Goal: Check status: Check status

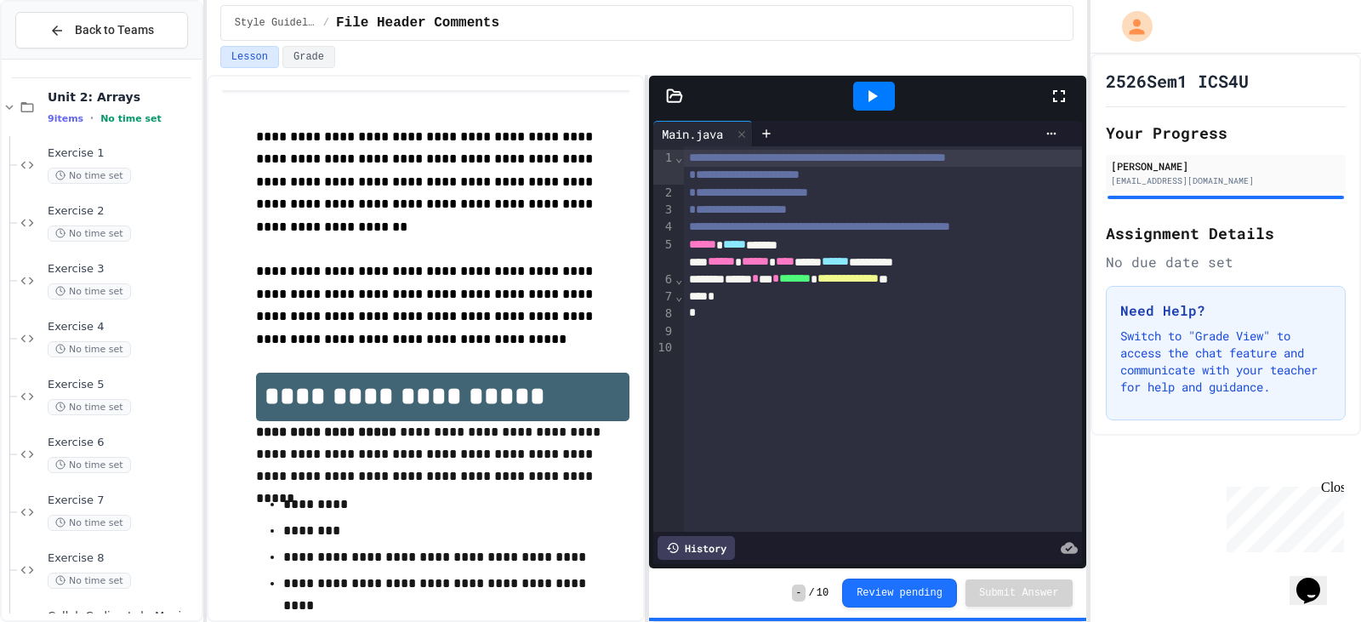
scroll to position [168, 0]
click at [105, 560] on span "Collab Coding Lab: Magic Squares" at bounding box center [123, 562] width 151 height 14
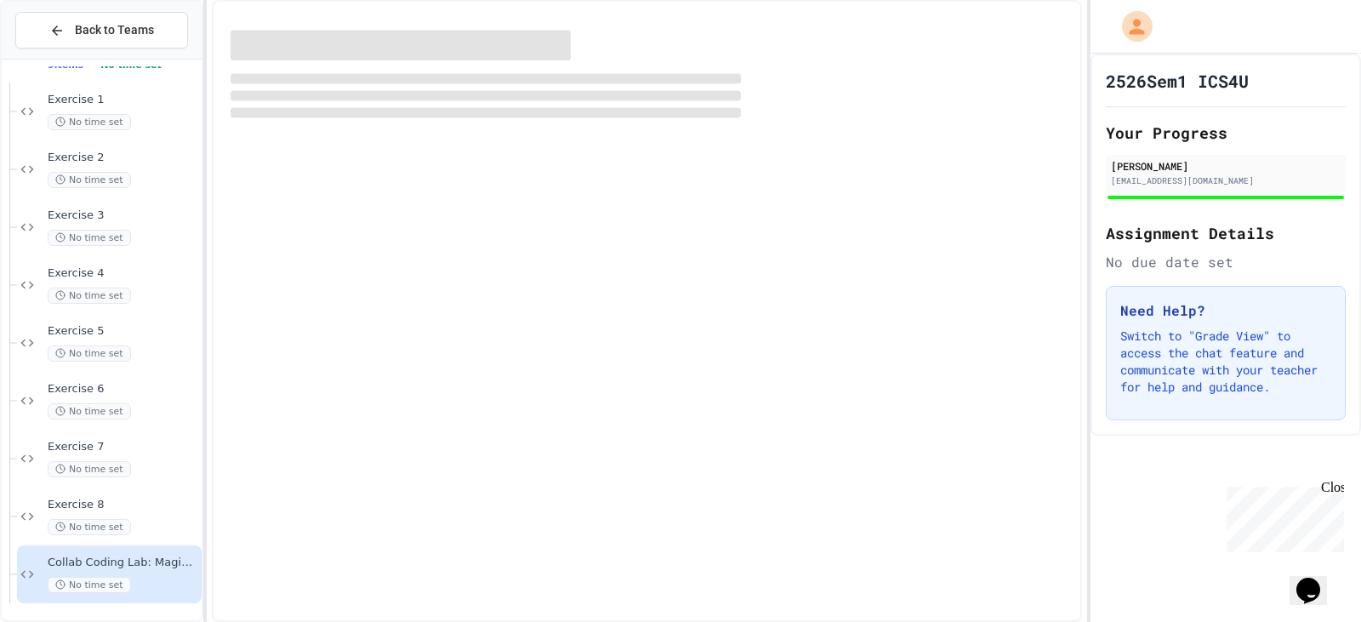
scroll to position [147, 0]
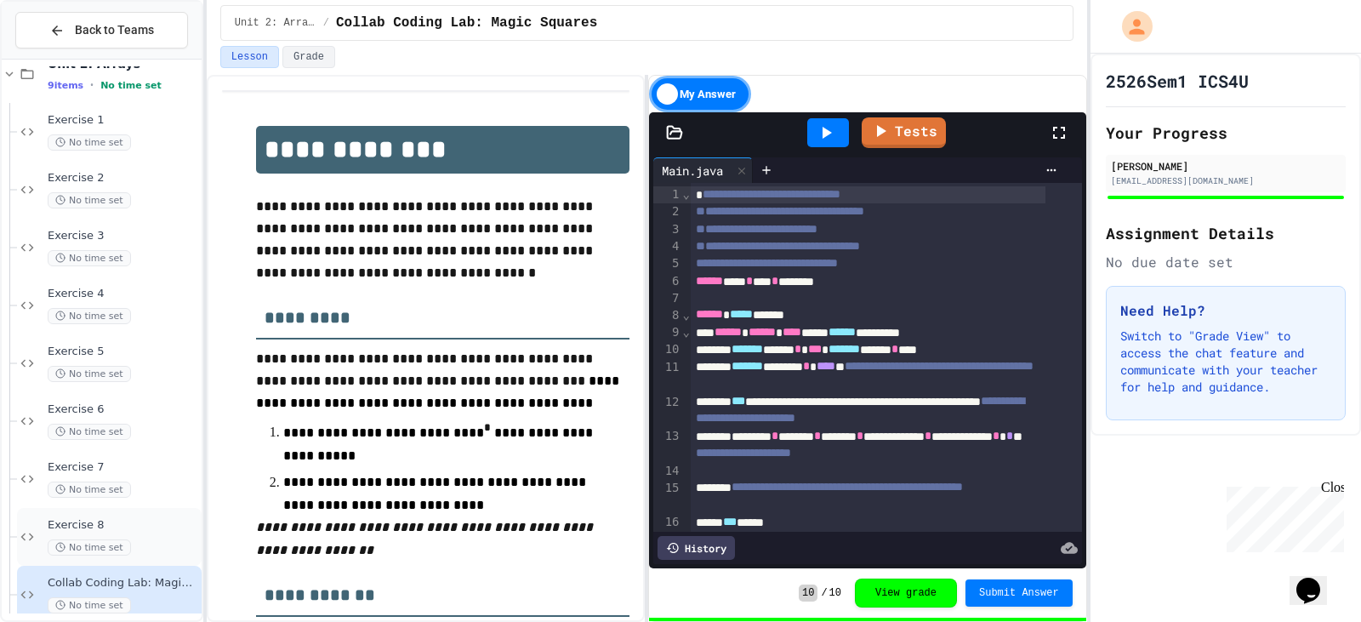
click at [140, 537] on div "Exercise 8 No time set" at bounding box center [123, 536] width 151 height 37
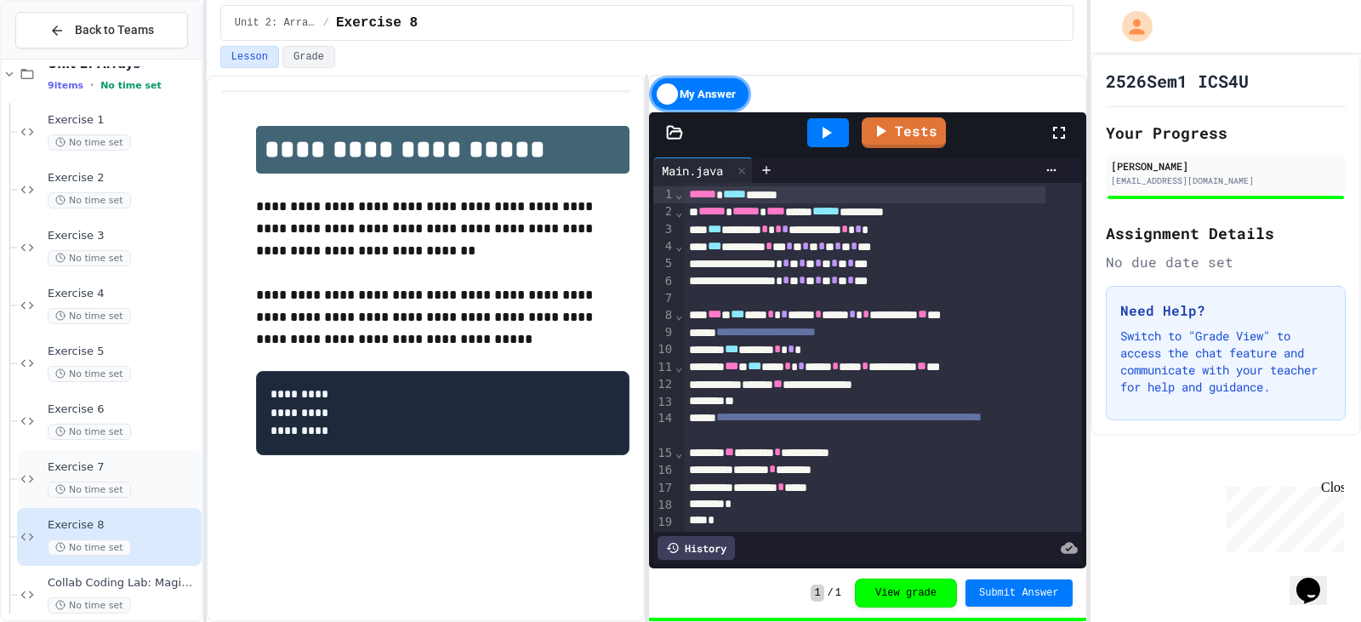
click at [111, 469] on span "Exercise 7" at bounding box center [123, 467] width 151 height 14
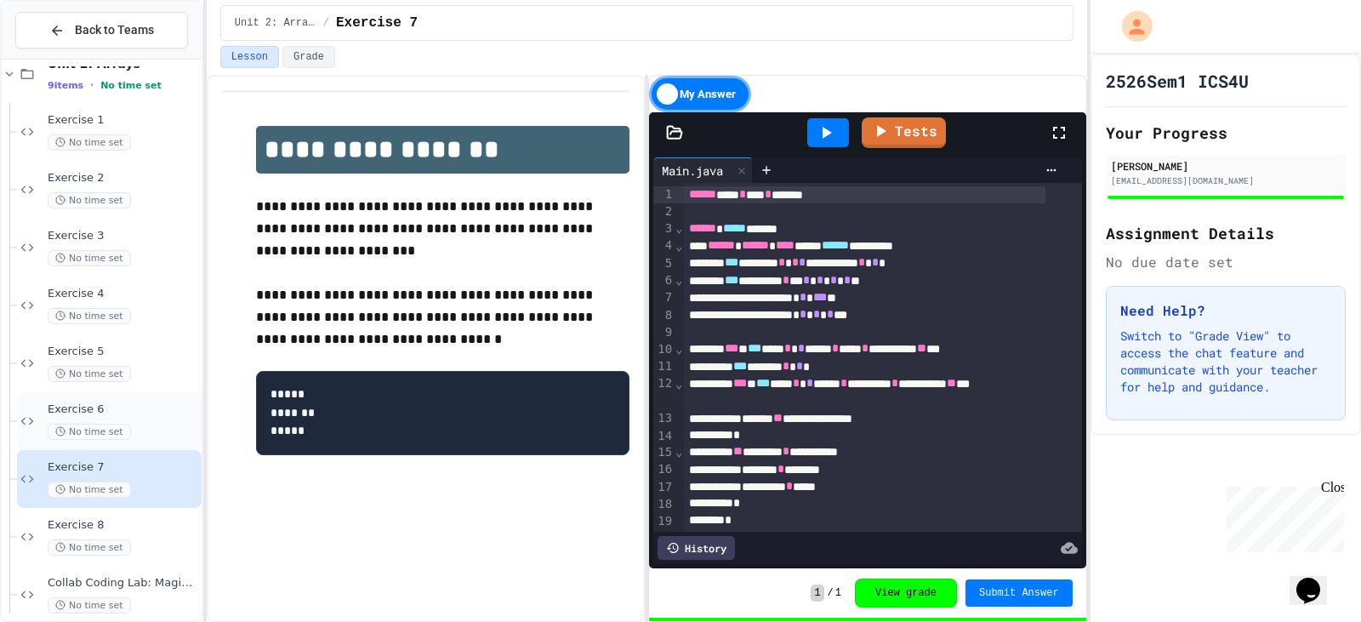
click at [134, 410] on span "Exercise 6" at bounding box center [123, 409] width 151 height 14
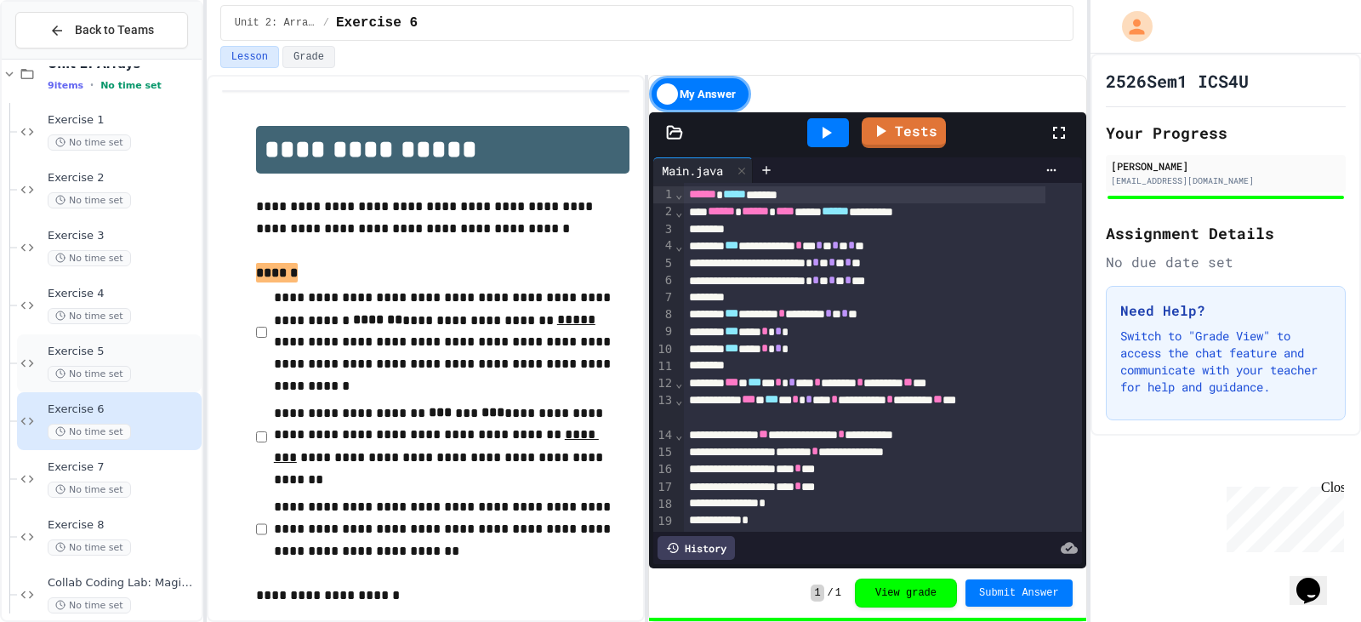
click at [138, 337] on div "Exercise 5 No time set" at bounding box center [109, 363] width 185 height 58
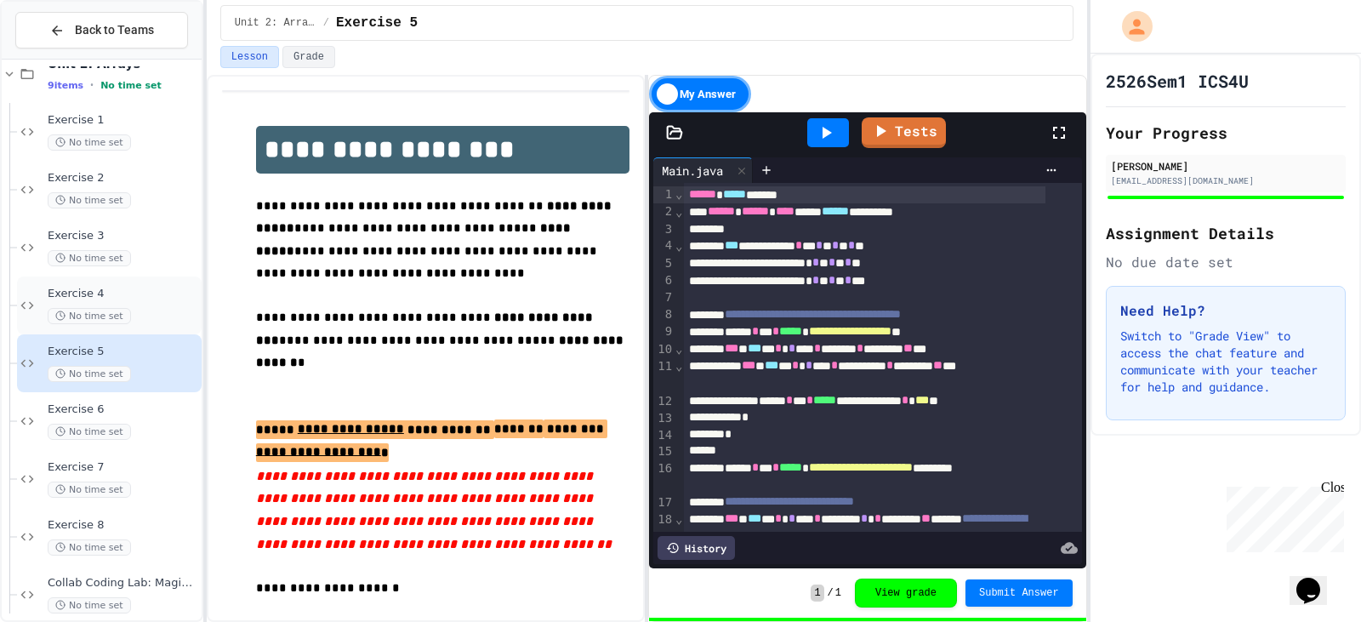
click at [140, 293] on span "Exercise 4" at bounding box center [123, 294] width 151 height 14
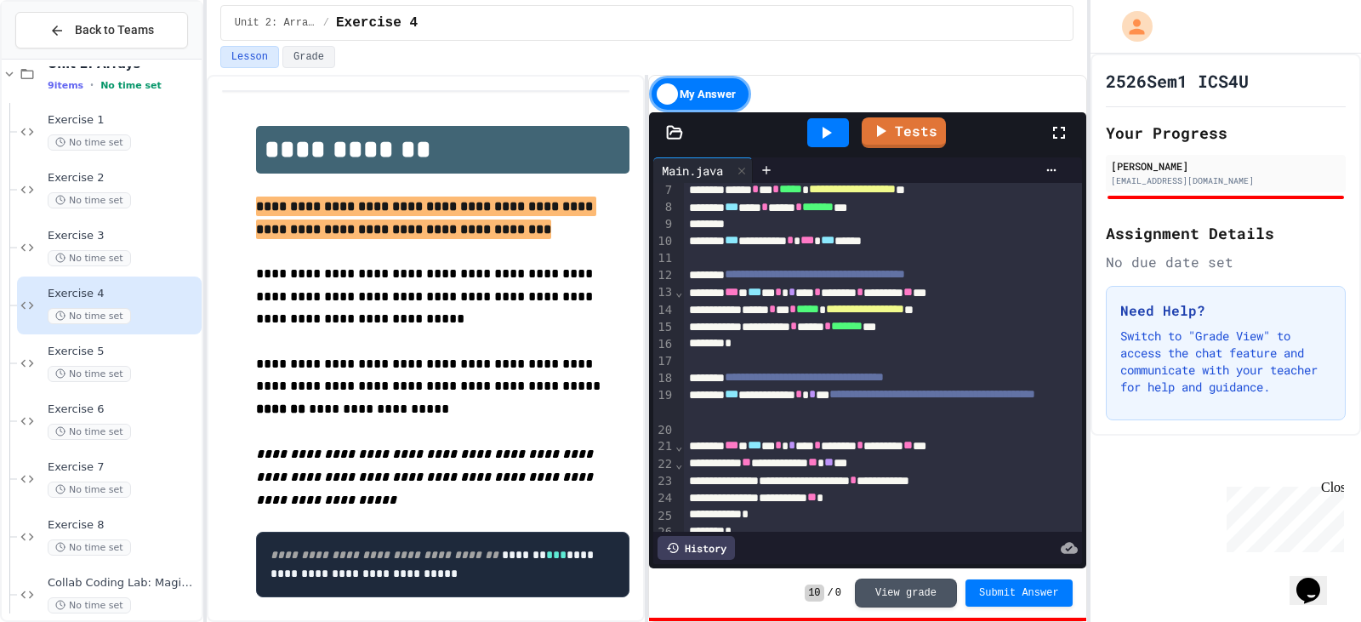
scroll to position [170, 0]
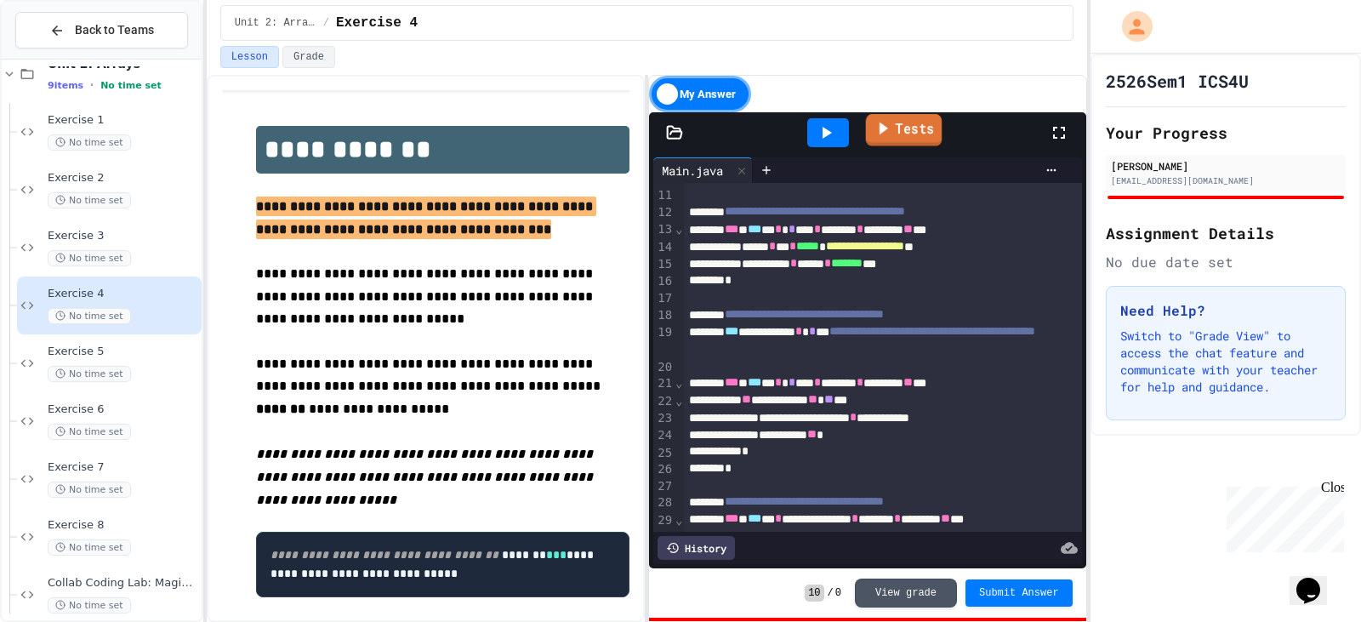
click at [918, 136] on link "Tests" at bounding box center [904, 130] width 77 height 32
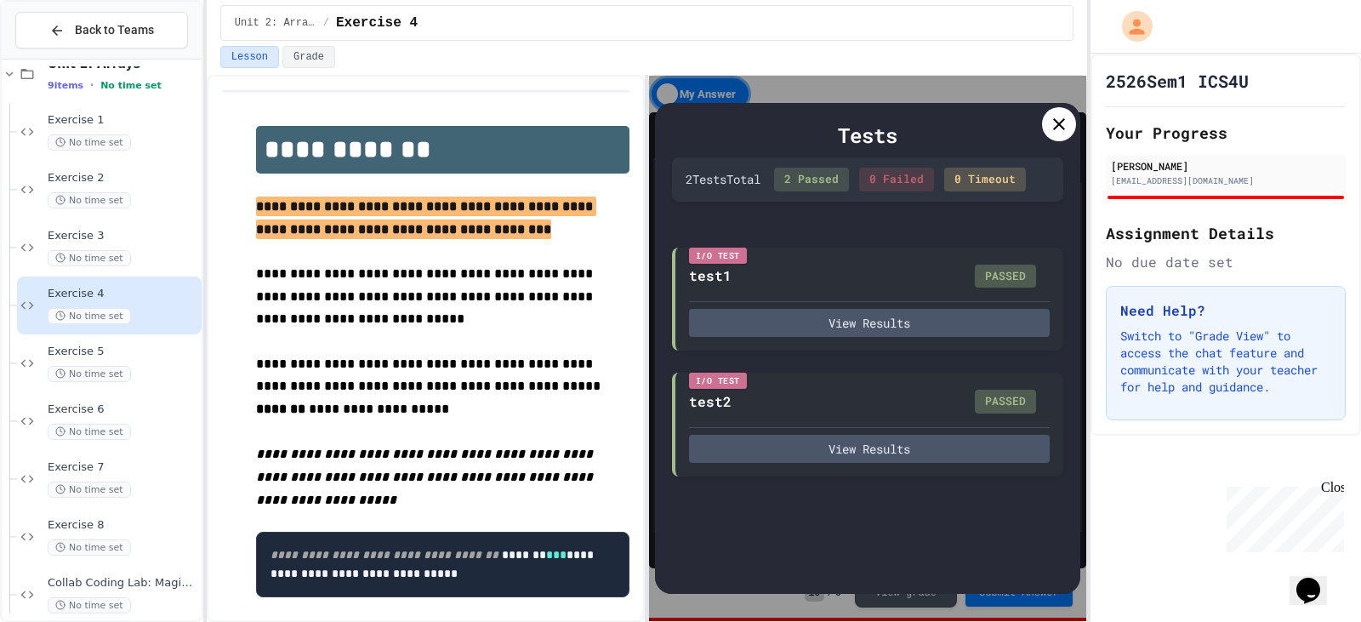
click at [1064, 116] on icon at bounding box center [1058, 124] width 20 height 20
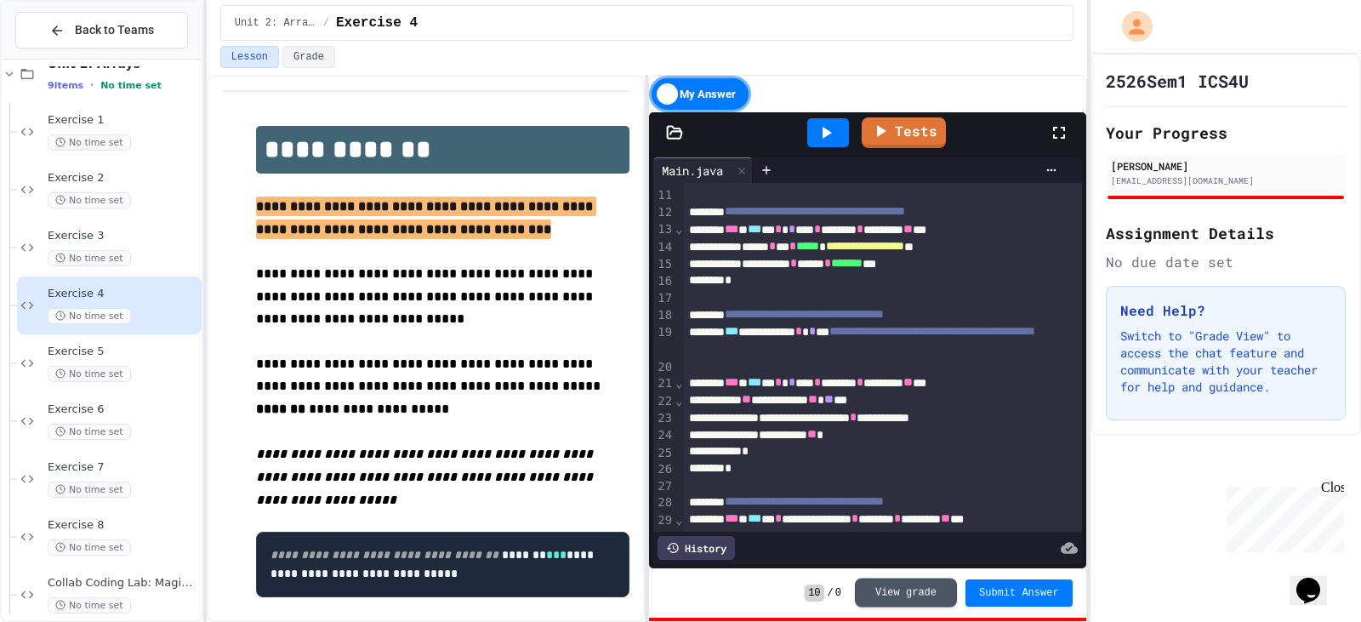
click at [939, 608] on div "10 / 0 View grade Submit Answer" at bounding box center [867, 592] width 436 height 49
drag, startPoint x: 938, startPoint y: 590, endPoint x: 948, endPoint y: 590, distance: 10.2
click at [944, 590] on button "View grade" at bounding box center [906, 591] width 102 height 29
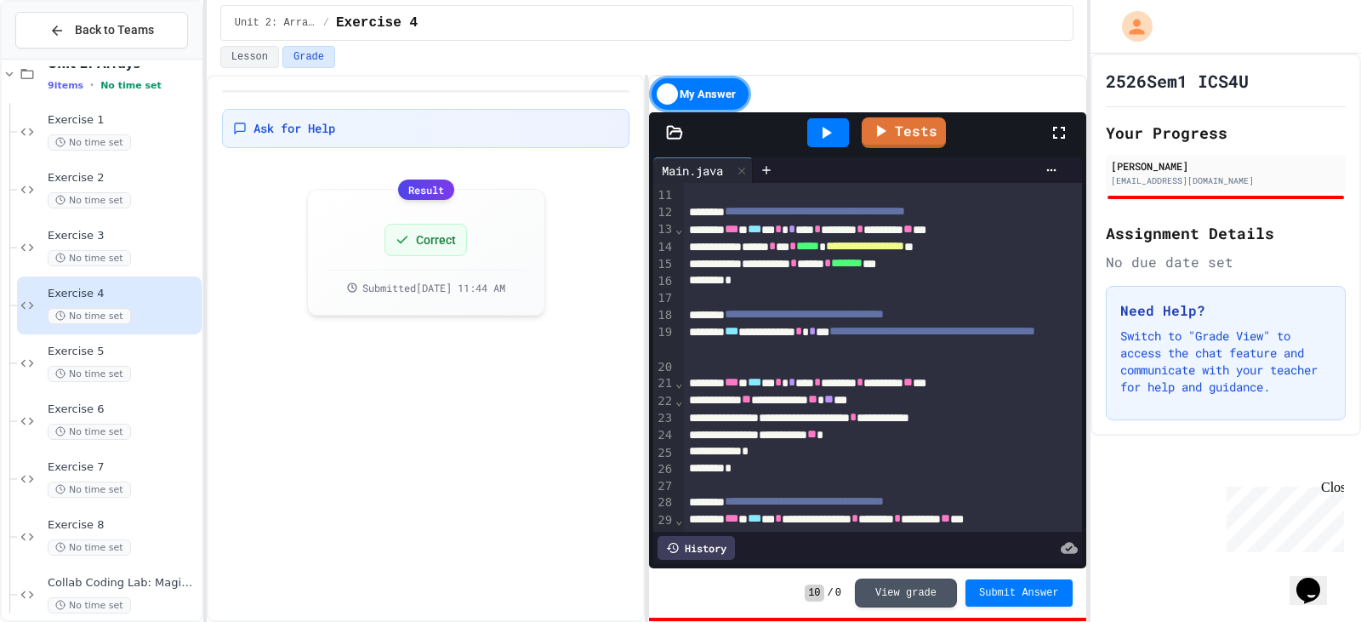
click at [666, 102] on div "My Answer" at bounding box center [700, 94] width 102 height 37
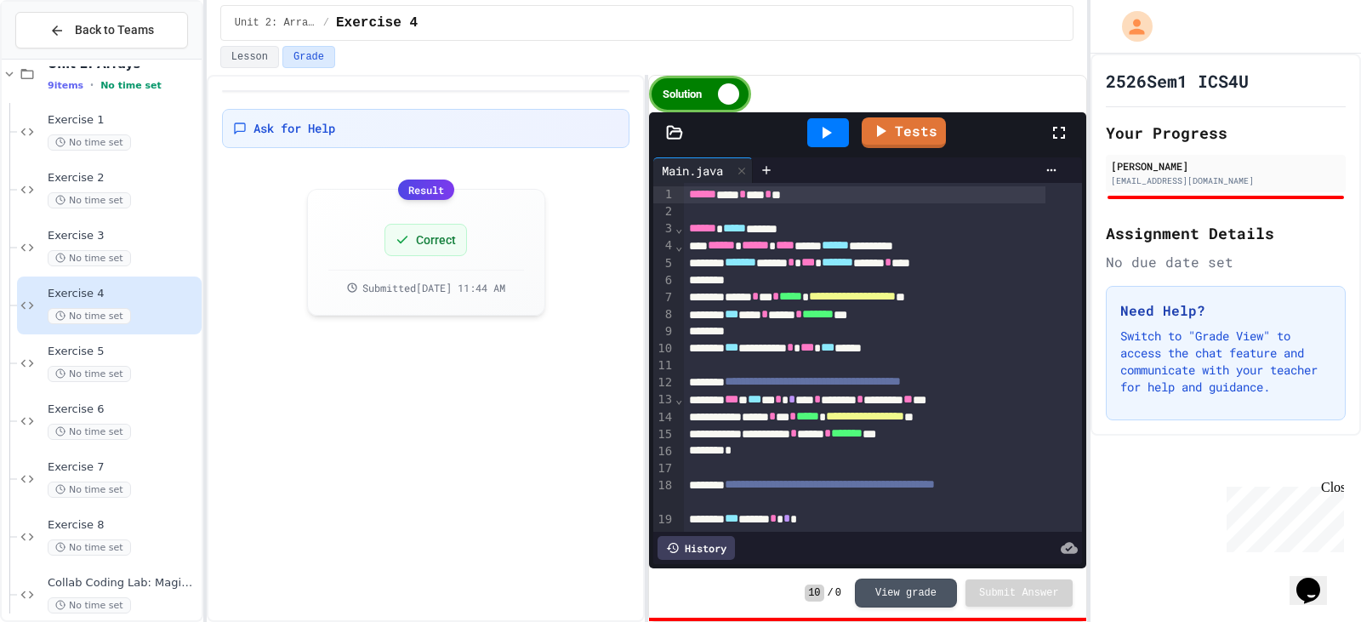
click at [724, 92] on div "Solution" at bounding box center [700, 94] width 102 height 37
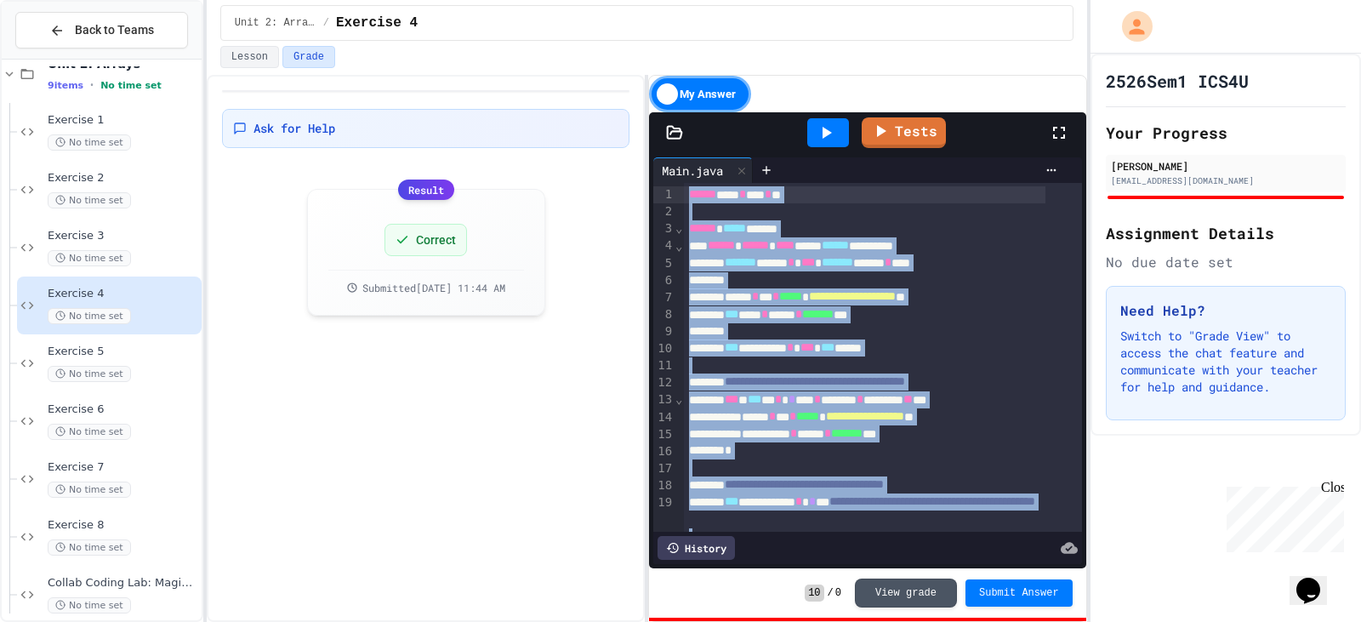
drag, startPoint x: 690, startPoint y: 496, endPoint x: 668, endPoint y: 162, distance: 334.1
click at [668, 162] on div "**********" at bounding box center [867, 360] width 428 height 406
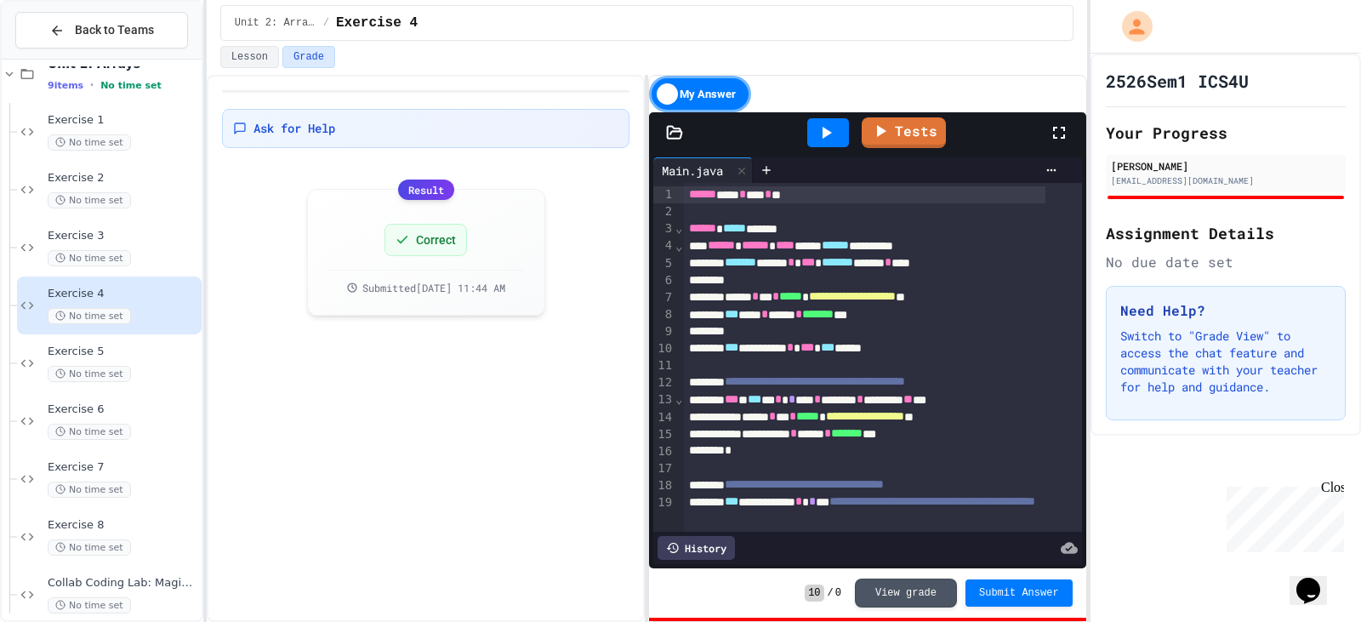
click at [736, 621] on div at bounding box center [680, 623] width 1361 height 0
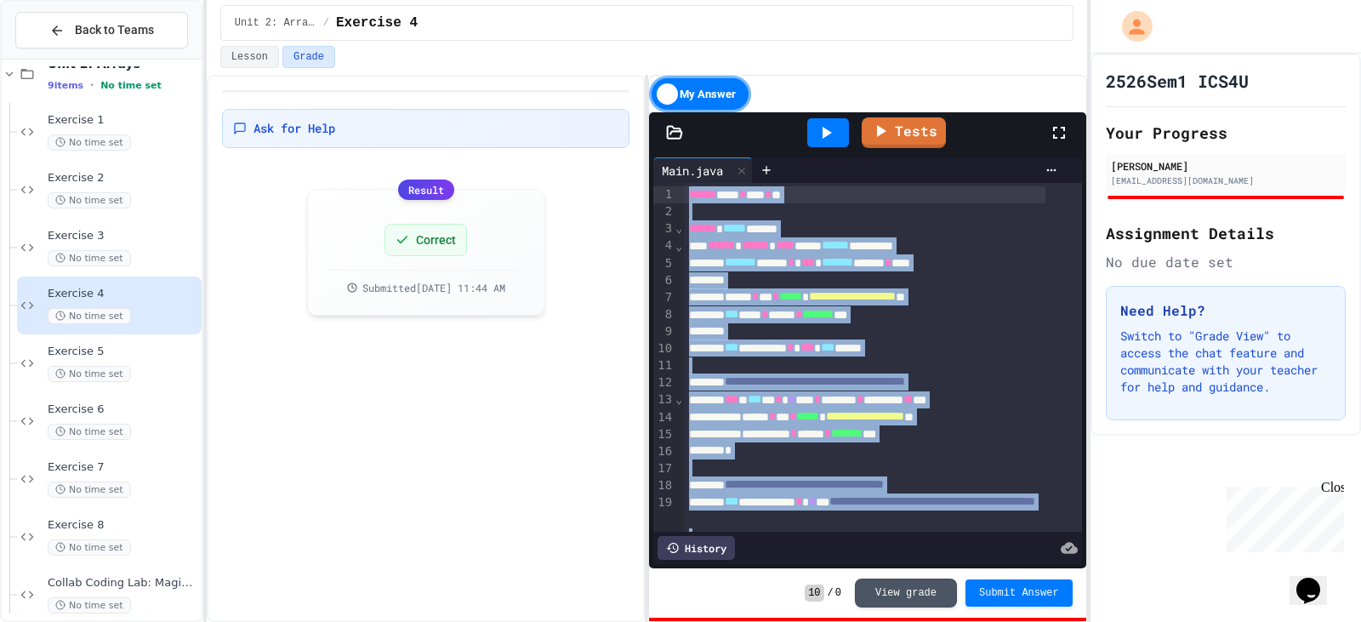
click at [726, 213] on div at bounding box center [883, 211] width 398 height 17
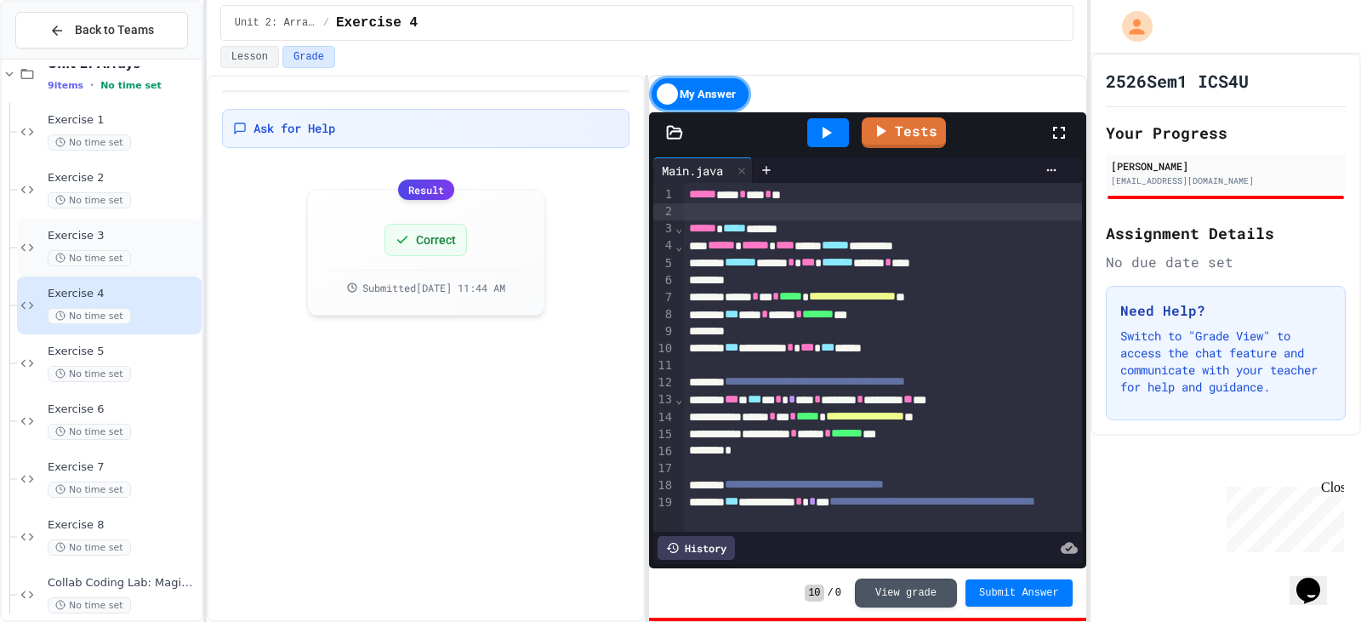
click at [162, 247] on div "Exercise 3 No time set" at bounding box center [123, 247] width 151 height 37
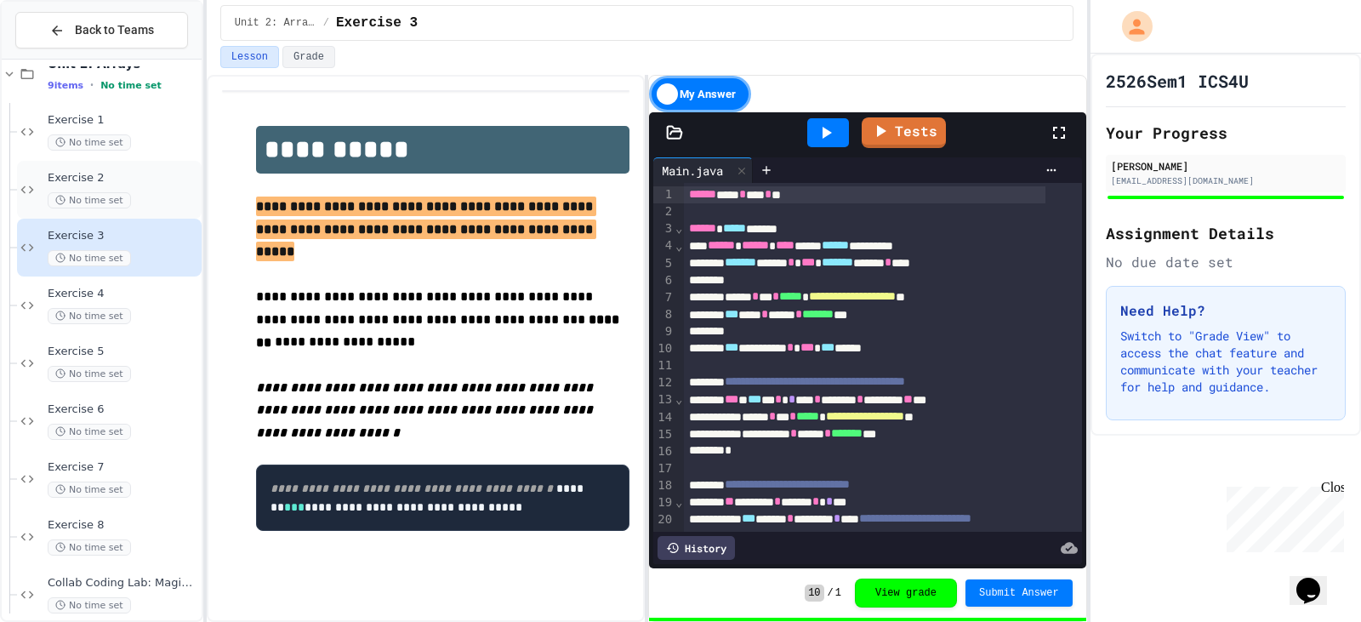
click at [172, 178] on span "Exercise 2" at bounding box center [123, 178] width 151 height 14
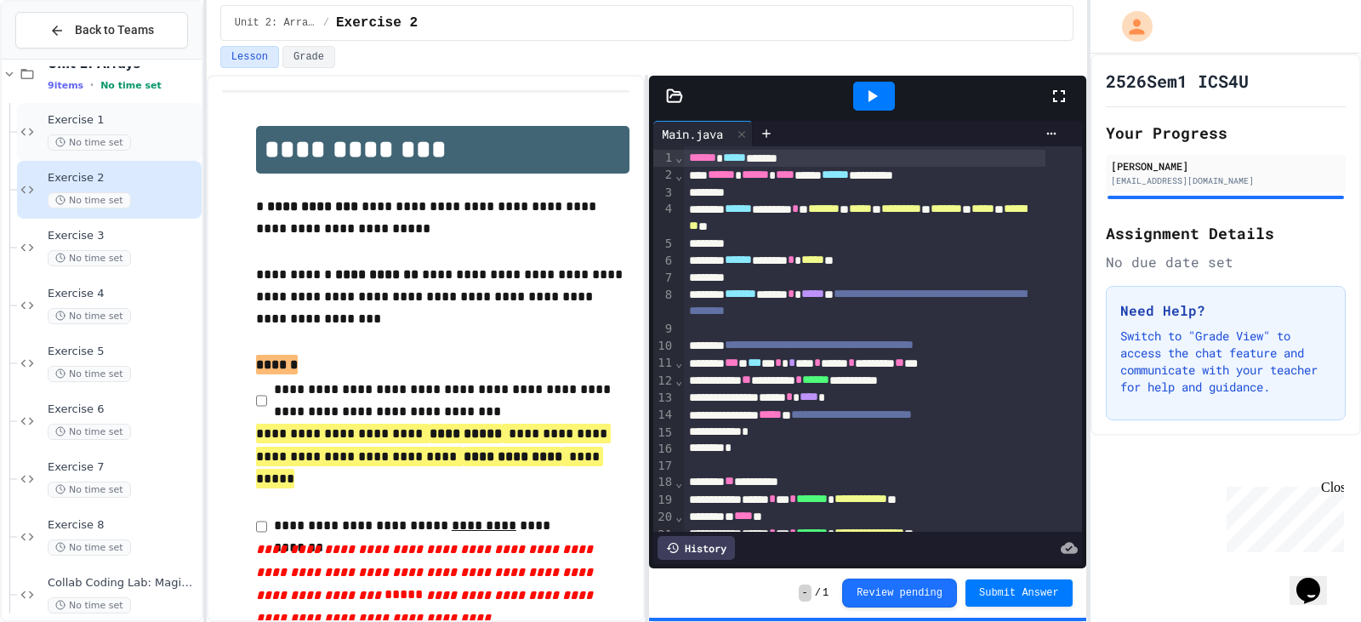
click at [150, 125] on span "Exercise 1" at bounding box center [123, 120] width 151 height 14
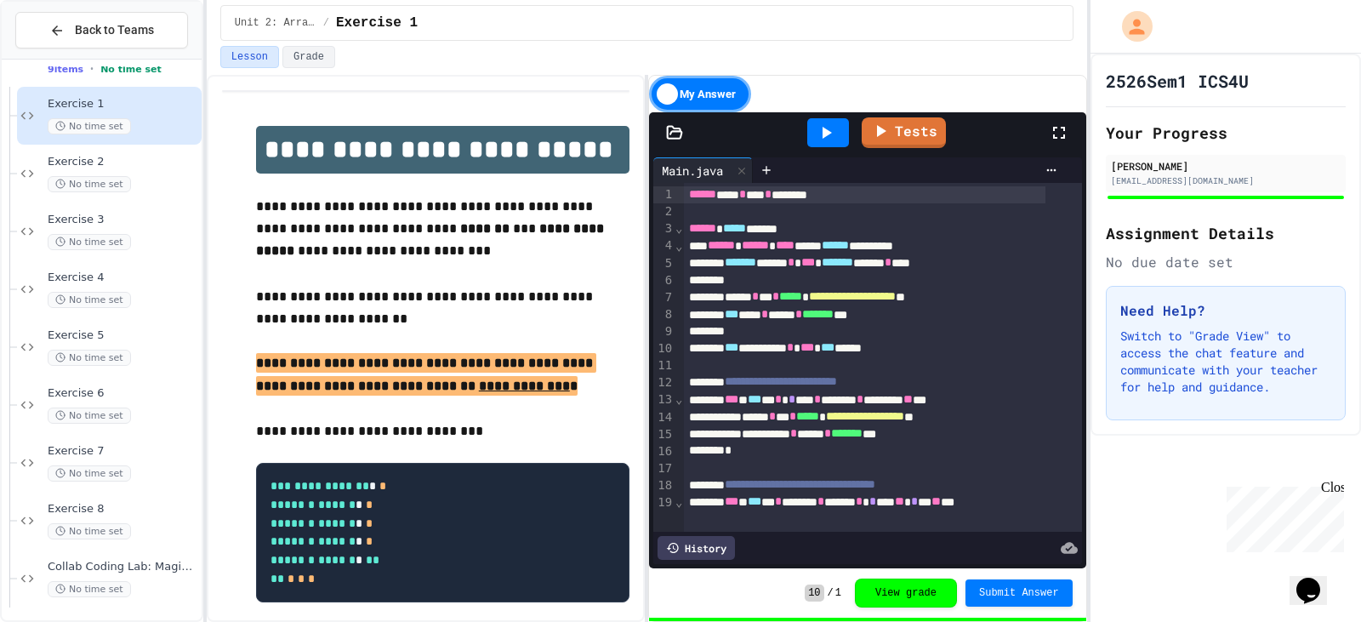
scroll to position [168, 0]
click at [64, 561] on span "Collab Coding Lab: Magic Squares" at bounding box center [123, 562] width 151 height 14
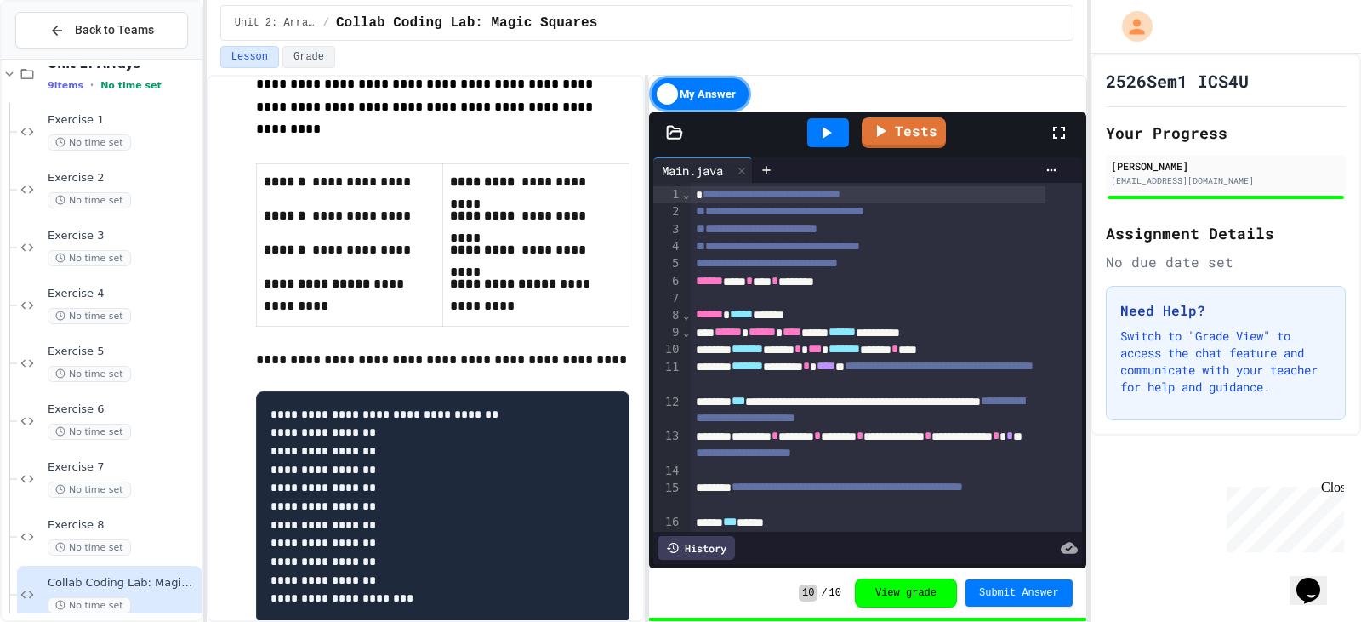
scroll to position [1145, 0]
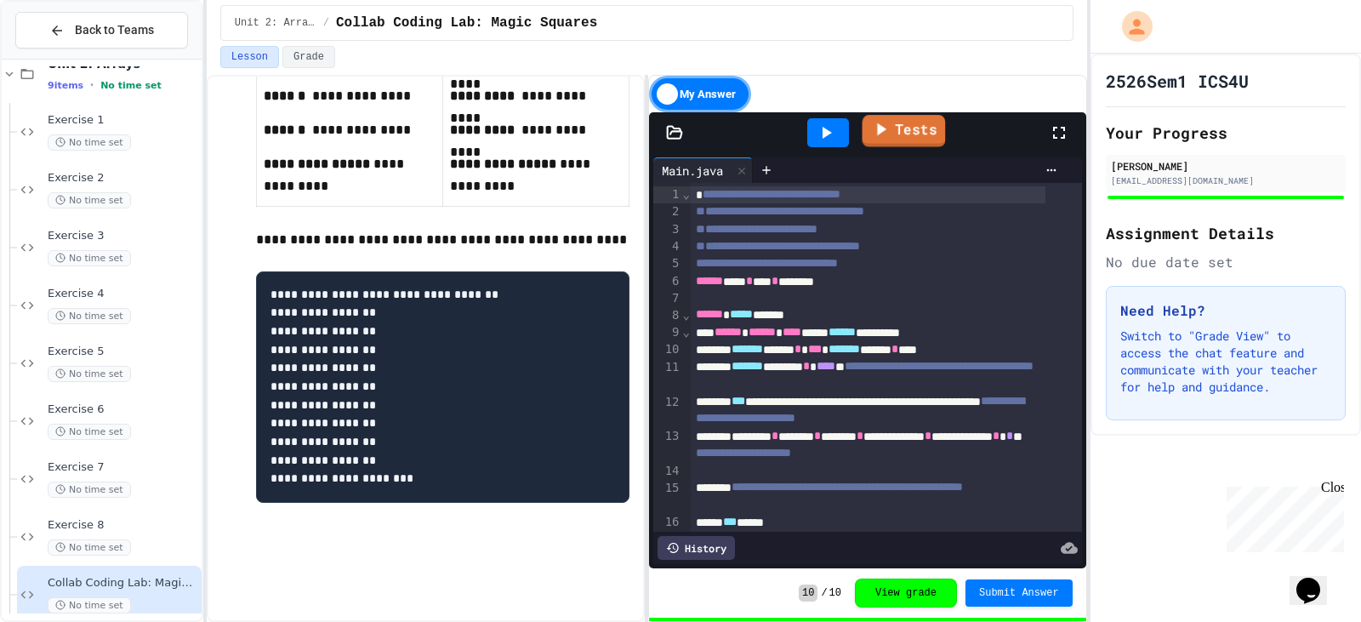
click at [893, 134] on link "Tests" at bounding box center [902, 131] width 83 height 32
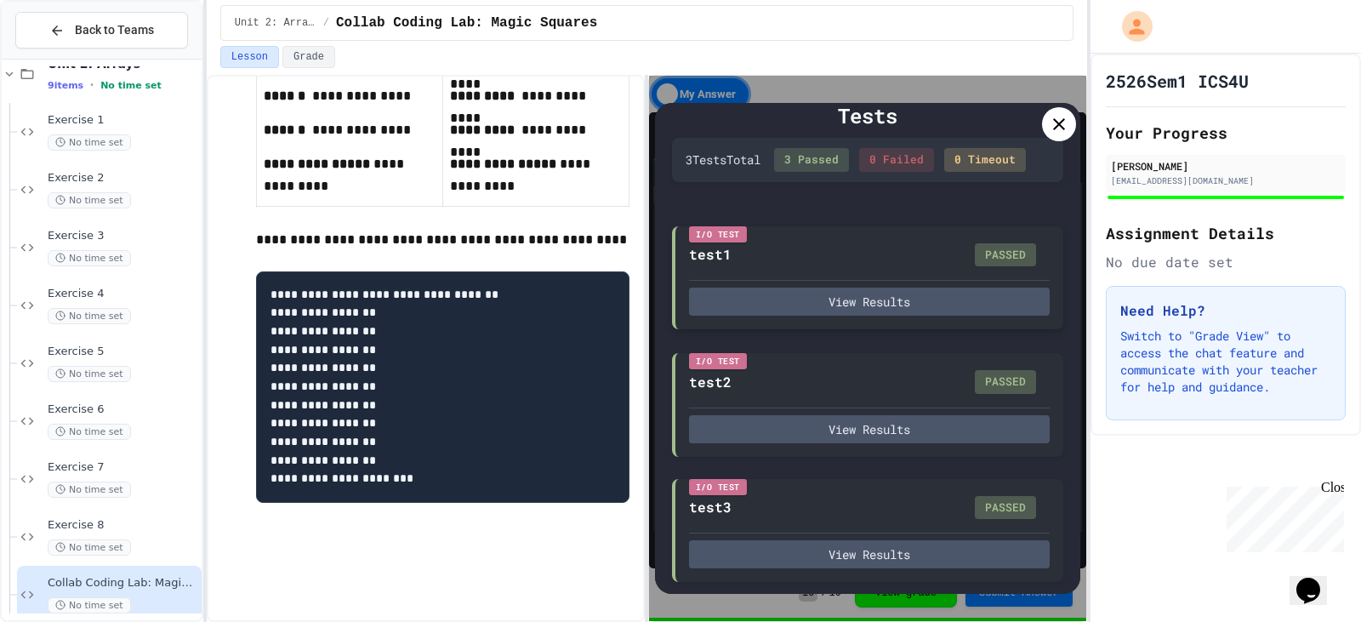
scroll to position [38, 0]
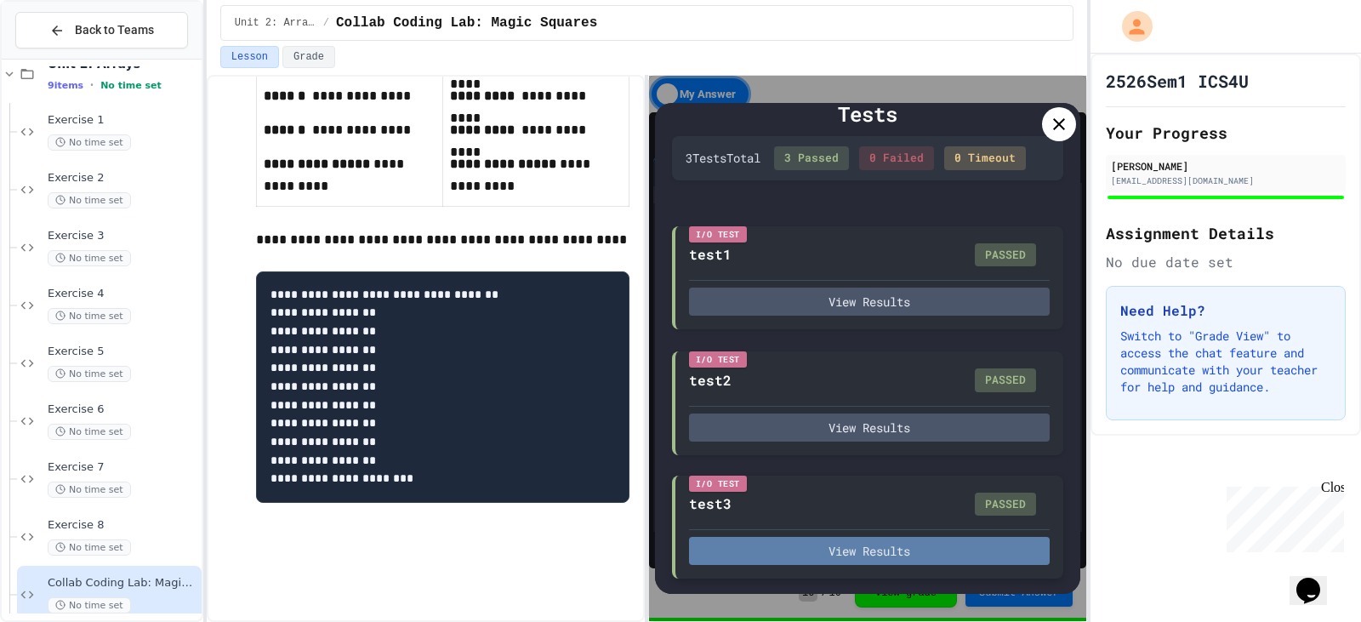
click at [931, 547] on button "View Results" at bounding box center [869, 551] width 361 height 28
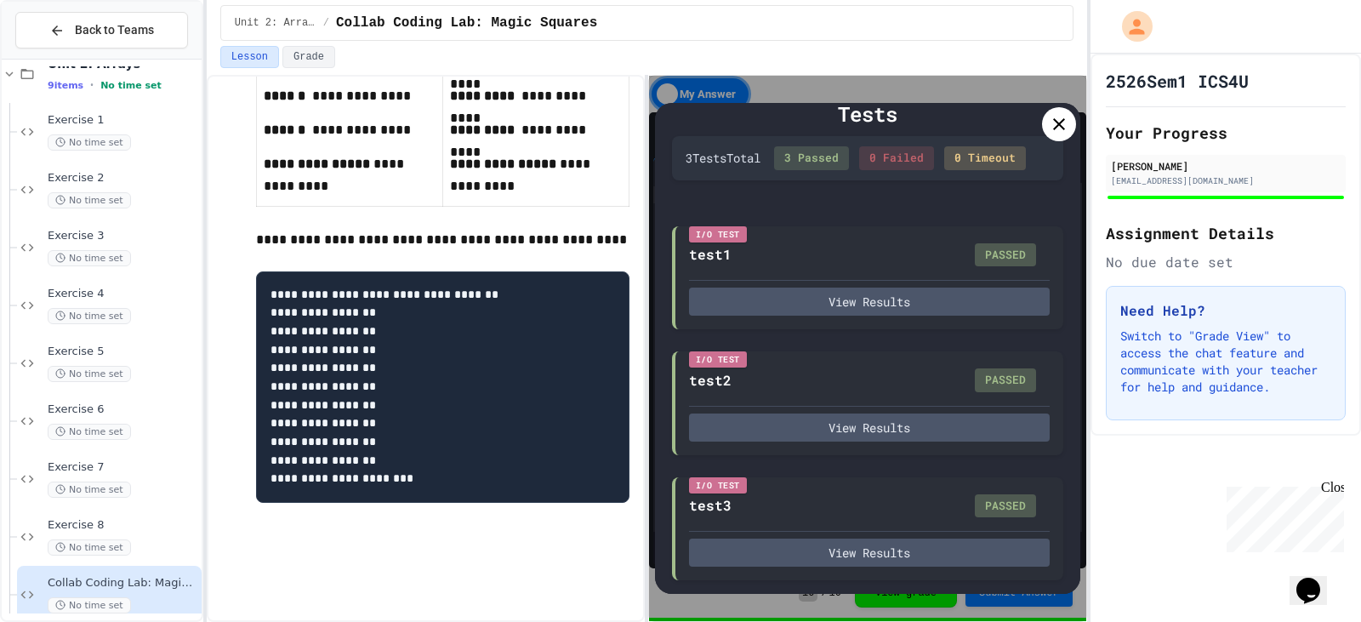
scroll to position [323, 0]
click at [1056, 128] on icon at bounding box center [1058, 124] width 20 height 20
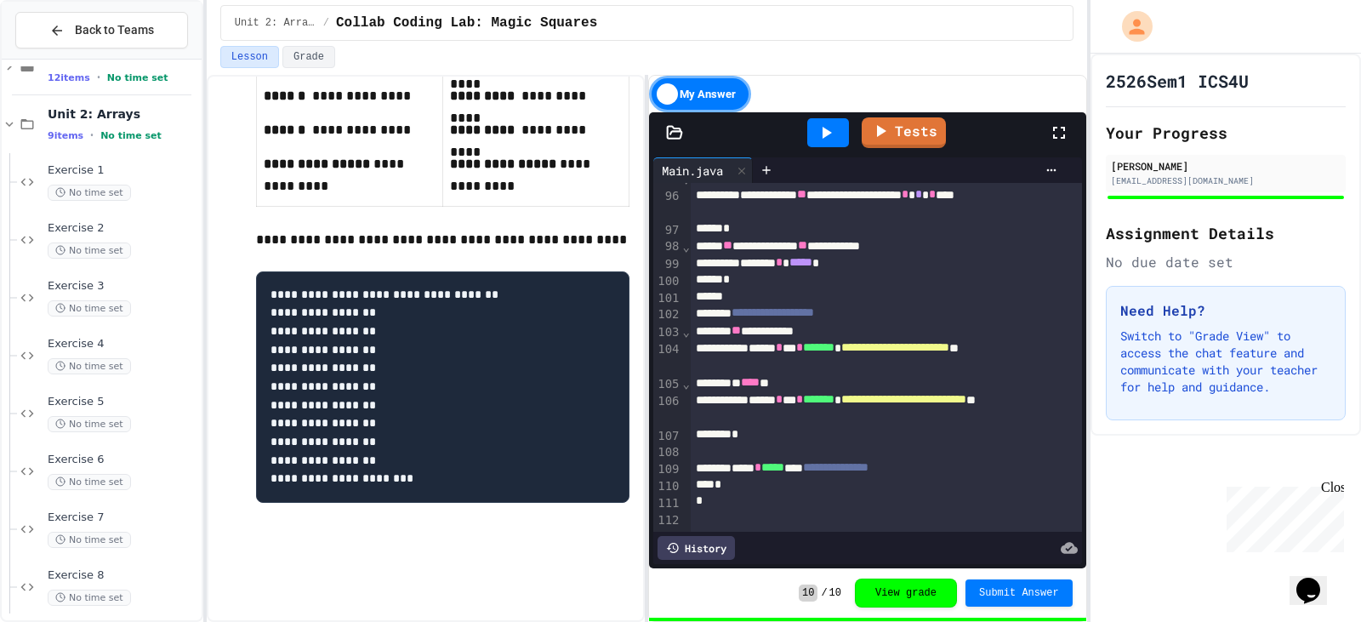
scroll to position [0, 0]
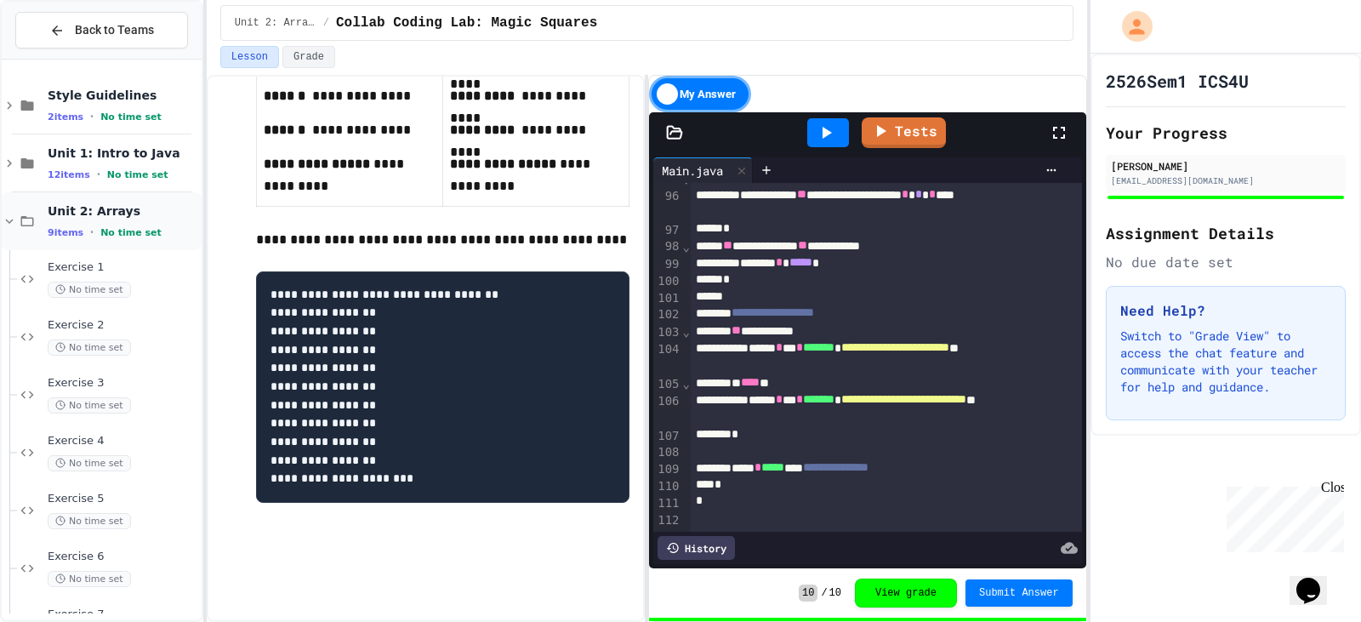
click at [8, 216] on icon at bounding box center [9, 220] width 15 height 15
